Goal: Navigation & Orientation: Go to known website

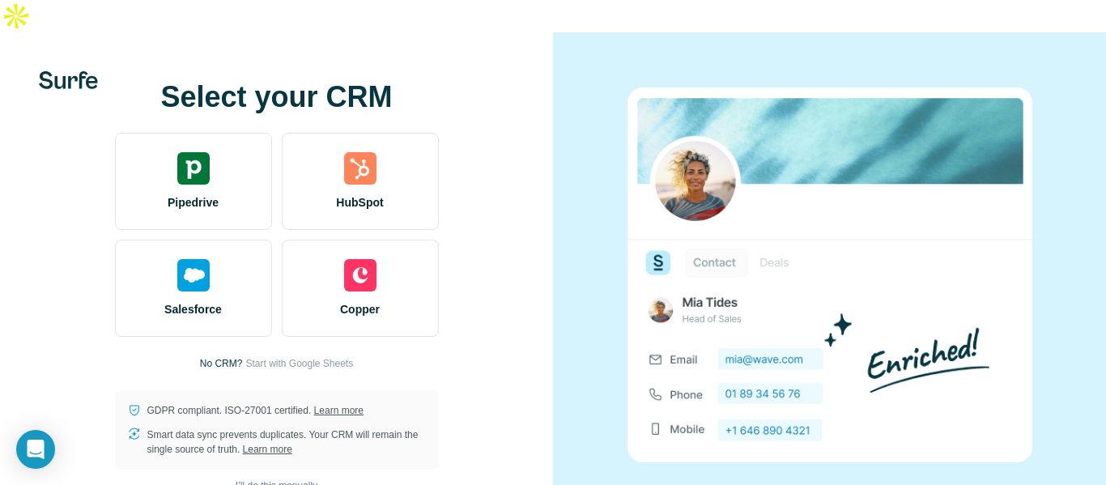
click at [286, 474] on button "I’ll do this manually" at bounding box center [276, 486] width 104 height 24
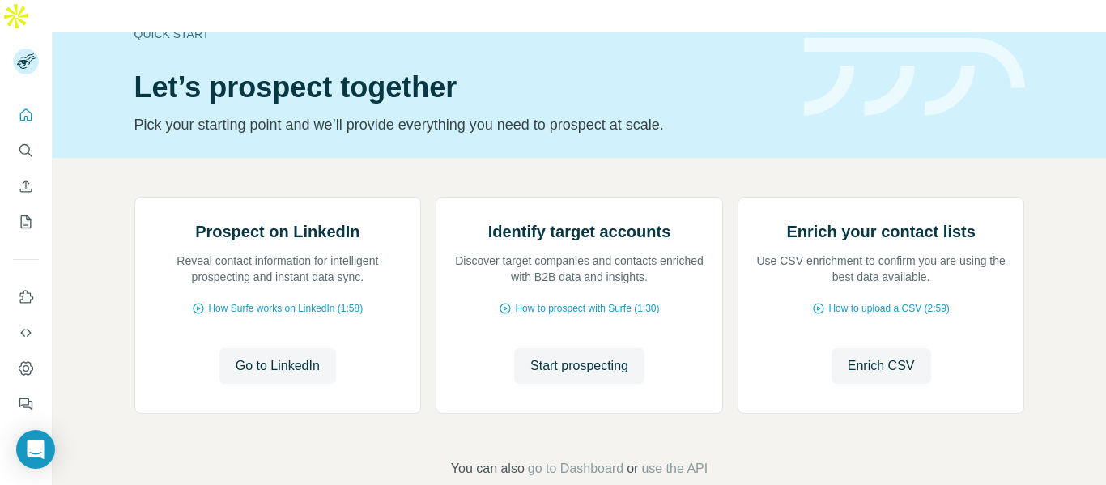
scroll to position [162, 0]
click at [250, 368] on span "Go to LinkedIn" at bounding box center [278, 365] width 84 height 19
